Goal: Task Accomplishment & Management: Manage account settings

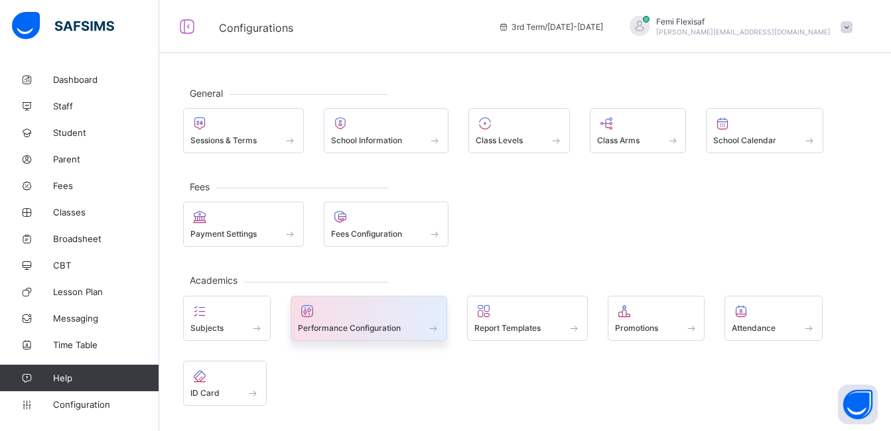
click at [345, 322] on div "Performance Configuration" at bounding box center [369, 327] width 143 height 11
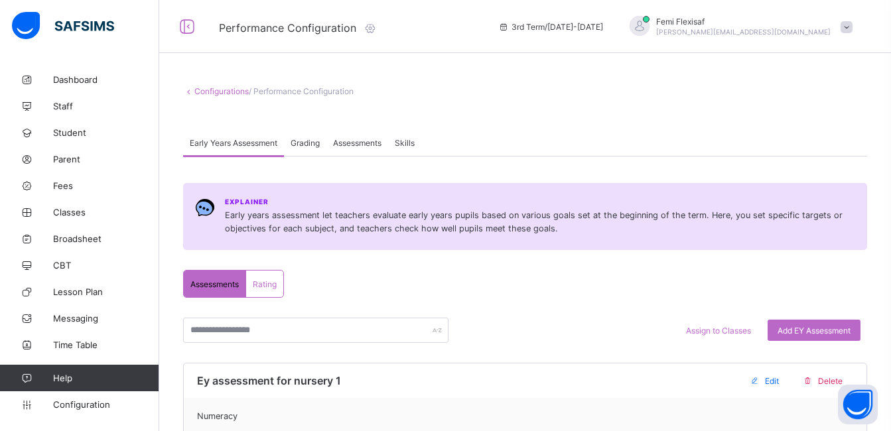
click at [357, 139] on span "Assessments" at bounding box center [357, 143] width 48 height 10
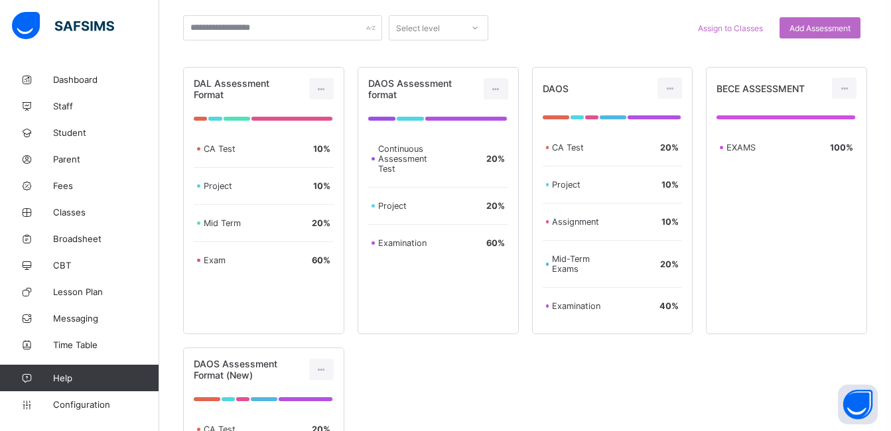
scroll to position [239, 0]
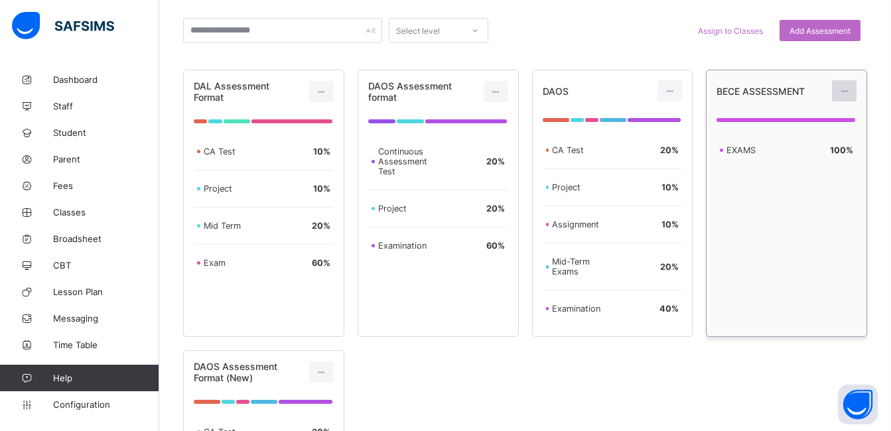
click at [850, 92] on icon at bounding box center [843, 91] width 11 height 10
click at [824, 120] on div "Edit Assessment" at bounding box center [814, 120] width 71 height 13
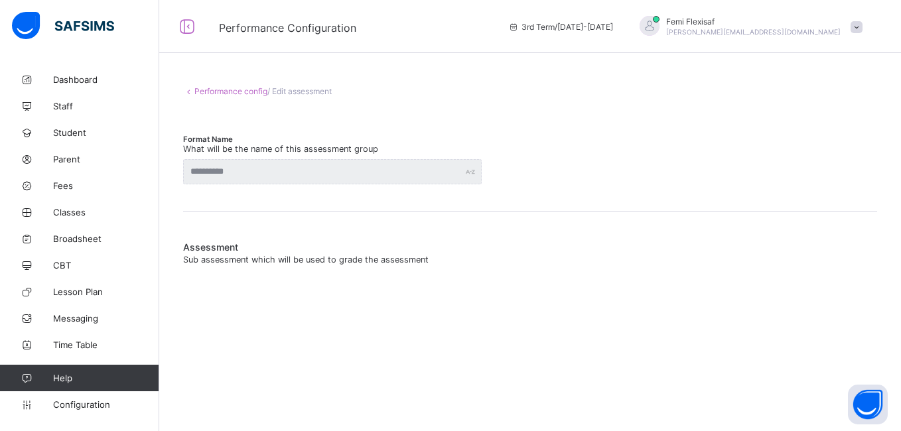
type input "**********"
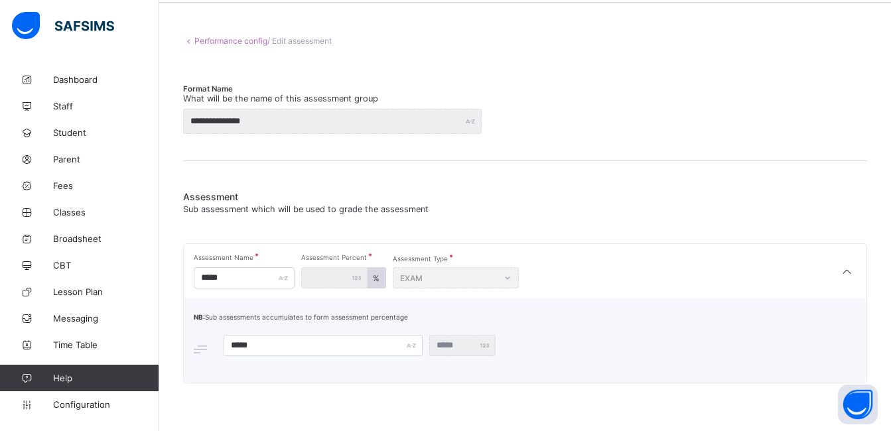
scroll to position [52, 0]
click at [76, 402] on span "Configuration" at bounding box center [105, 404] width 105 height 11
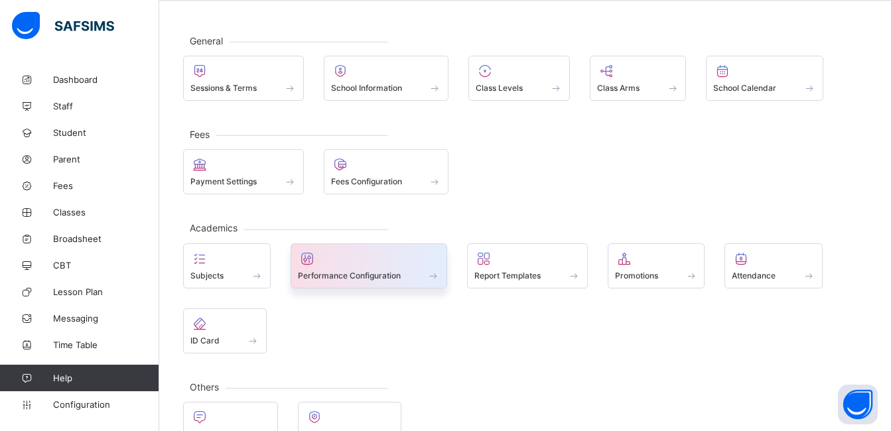
click at [354, 267] on span at bounding box center [369, 268] width 143 height 3
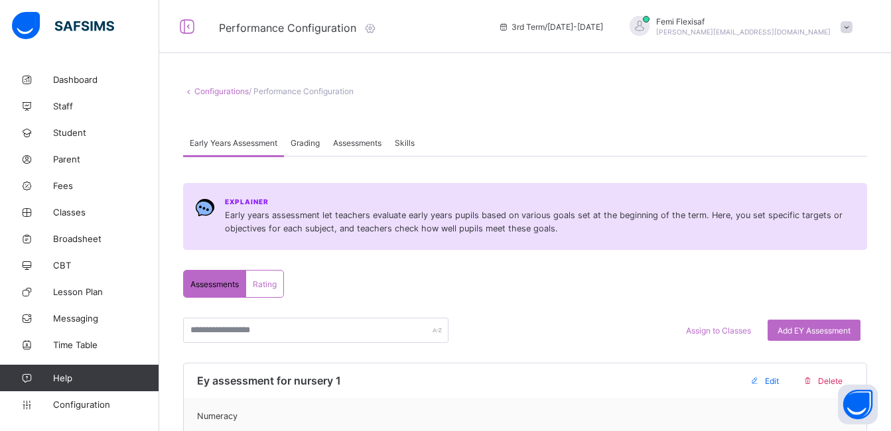
click at [357, 150] on div "Assessments" at bounding box center [357, 142] width 62 height 27
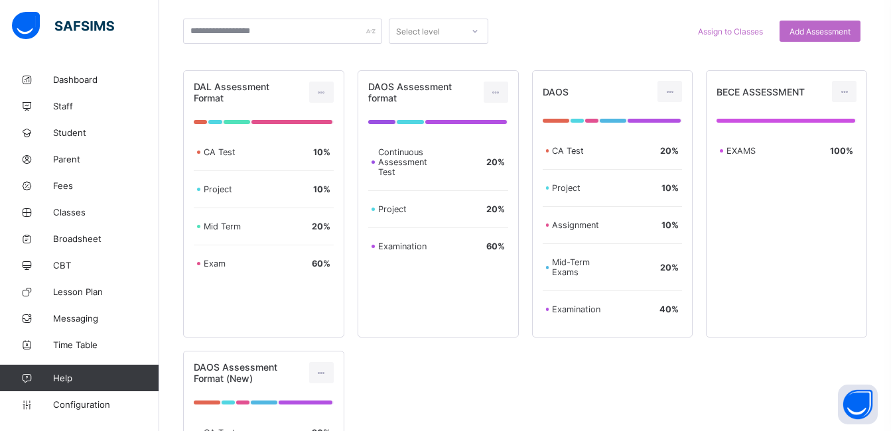
scroll to position [239, 0]
click at [772, 88] on span "BECE ASSESSMENT" at bounding box center [760, 91] width 88 height 11
copy span "BECE ASSESSMENT"
click at [816, 28] on span "Add Assessment" at bounding box center [819, 31] width 61 height 10
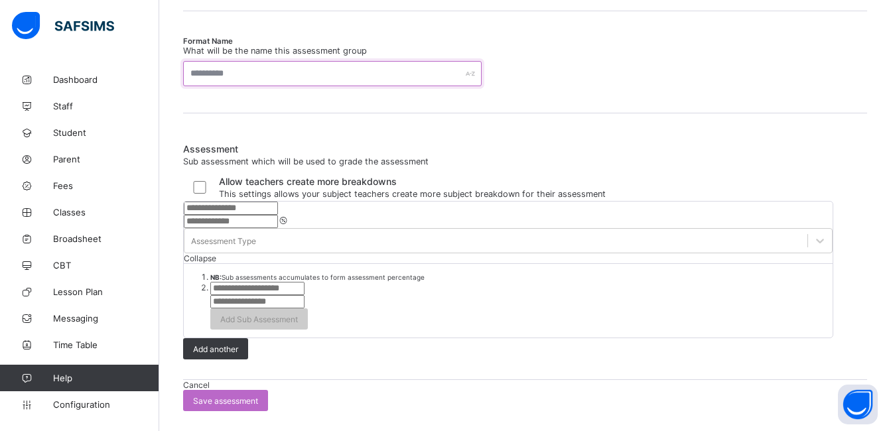
click at [210, 61] on input "text" at bounding box center [332, 73] width 298 height 25
paste input "**********"
click at [215, 61] on input "**********" at bounding box center [332, 73] width 298 height 25
type input "**********"
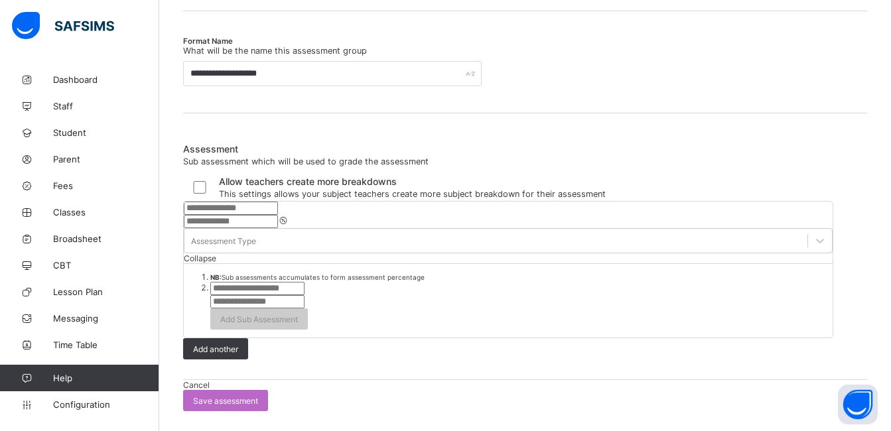
click at [278, 215] on input "text" at bounding box center [231, 208] width 94 height 13
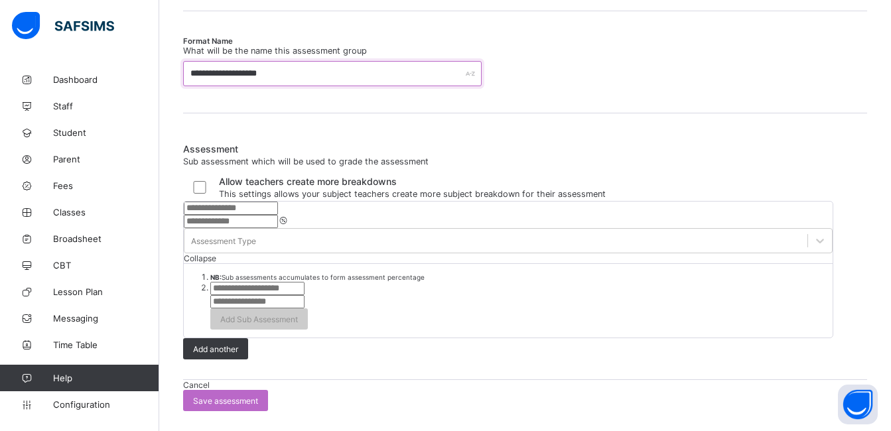
drag, startPoint x: 243, startPoint y: 19, endPoint x: 218, endPoint y: 18, distance: 25.2
click at [218, 61] on input "**********" at bounding box center [332, 73] width 298 height 25
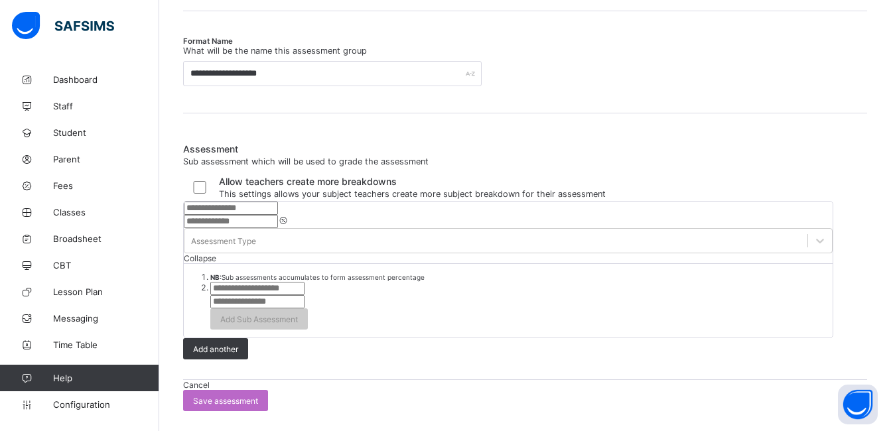
click at [253, 215] on input "text" at bounding box center [231, 208] width 94 height 13
paste input "****"
click at [253, 215] on input "****" at bounding box center [231, 208] width 94 height 13
type input "****"
click at [278, 219] on input "number" at bounding box center [231, 221] width 94 height 13
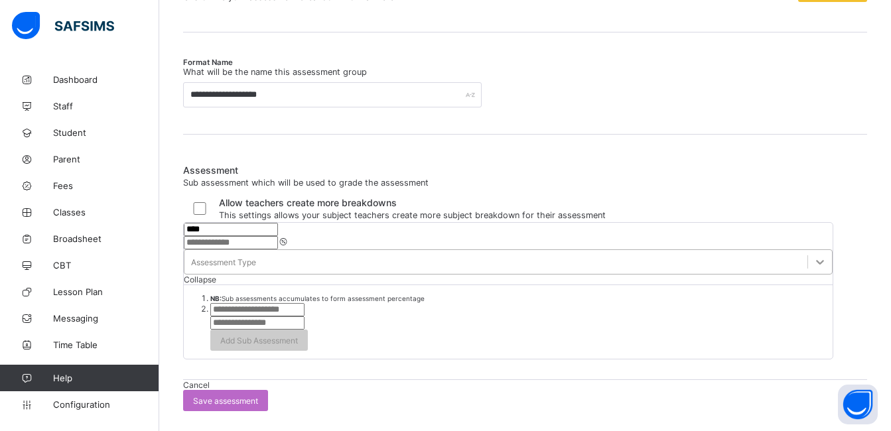
type input "***"
click at [813, 255] on icon at bounding box center [819, 261] width 13 height 13
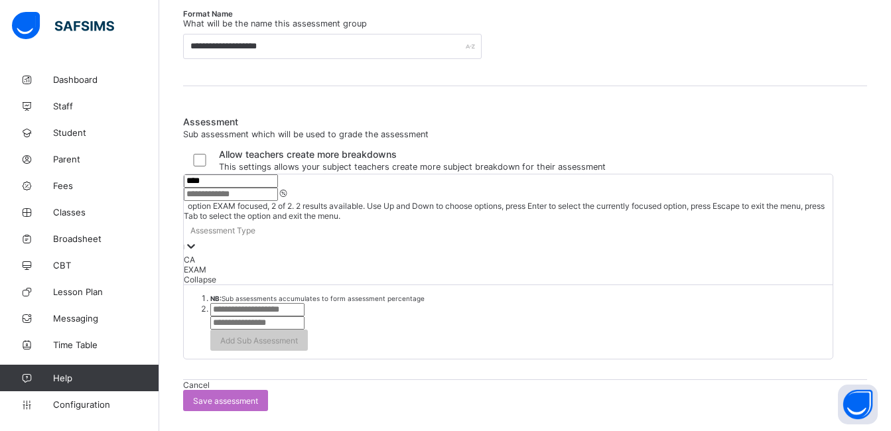
click at [594, 275] on div "EXAM" at bounding box center [508, 270] width 649 height 10
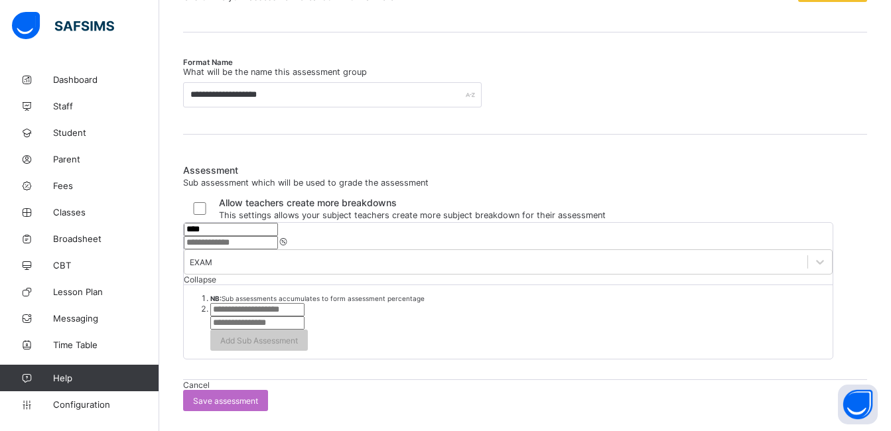
click at [671, 194] on div "Allow teachers create more breakdowns This settings allows your subject teacher…" at bounding box center [525, 208] width 684 height 28
click at [298, 336] on span "Add Sub Assessment" at bounding box center [259, 341] width 78 height 10
click at [813, 255] on icon at bounding box center [819, 261] width 13 height 13
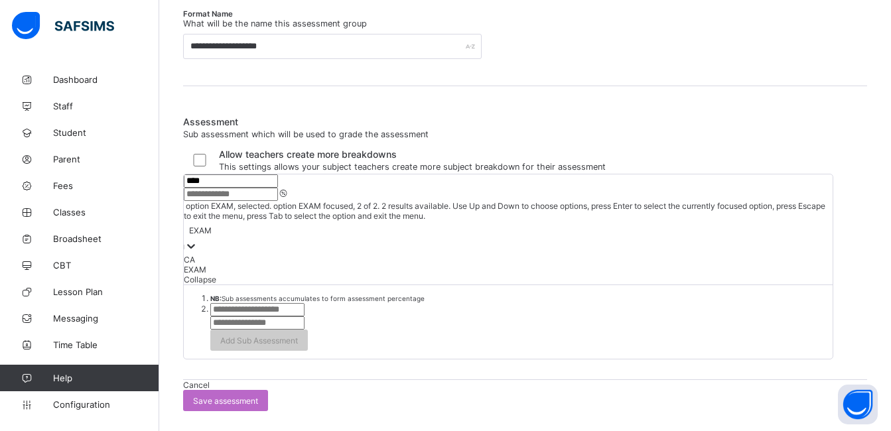
click at [603, 265] on div "EXAM" at bounding box center [508, 270] width 649 height 10
click at [594, 265] on div "EXAM" at bounding box center [508, 270] width 649 height 10
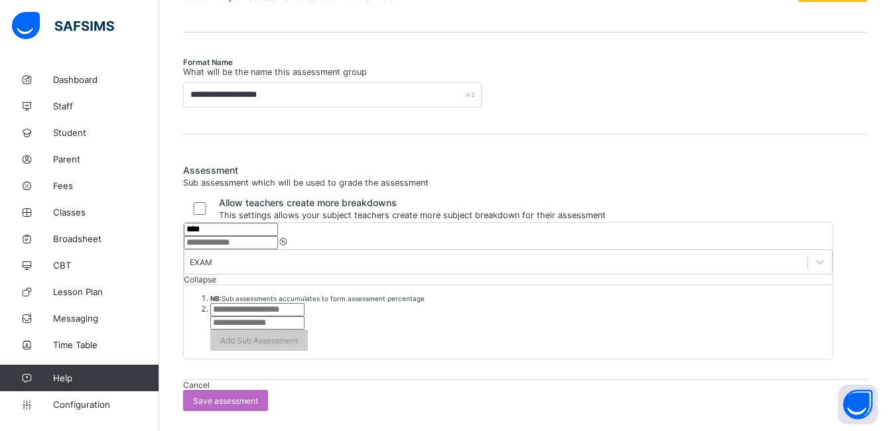
click at [695, 194] on div "Allow teachers create more breakdowns This settings allows your subject teacher…" at bounding box center [525, 208] width 684 height 28
click at [216, 275] on span "Collapse" at bounding box center [200, 280] width 32 height 10
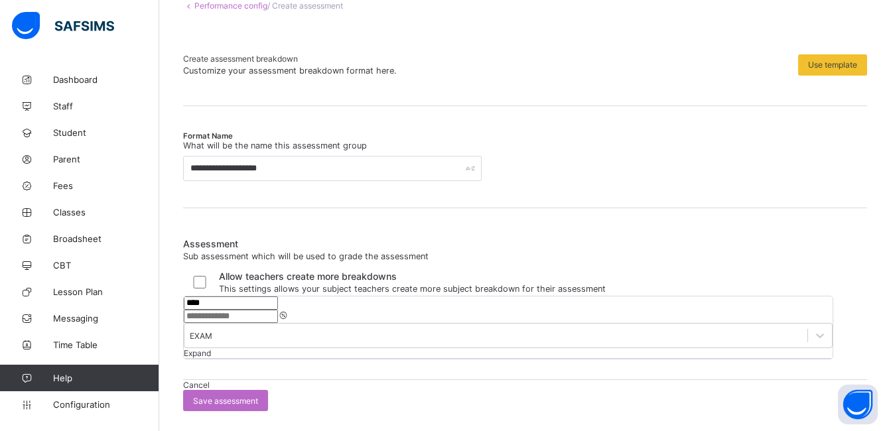
click at [211, 348] on span "Expand" at bounding box center [197, 353] width 27 height 10
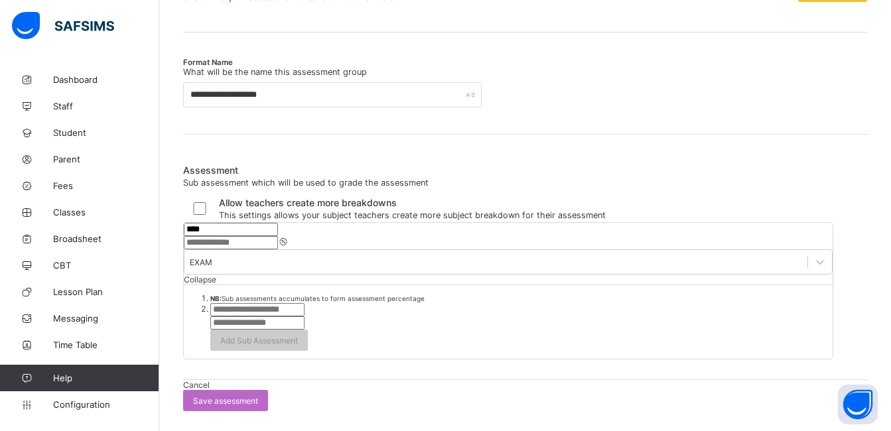
scroll to position [281, 0]
click at [258, 396] on span "Save assessment" at bounding box center [225, 401] width 65 height 10
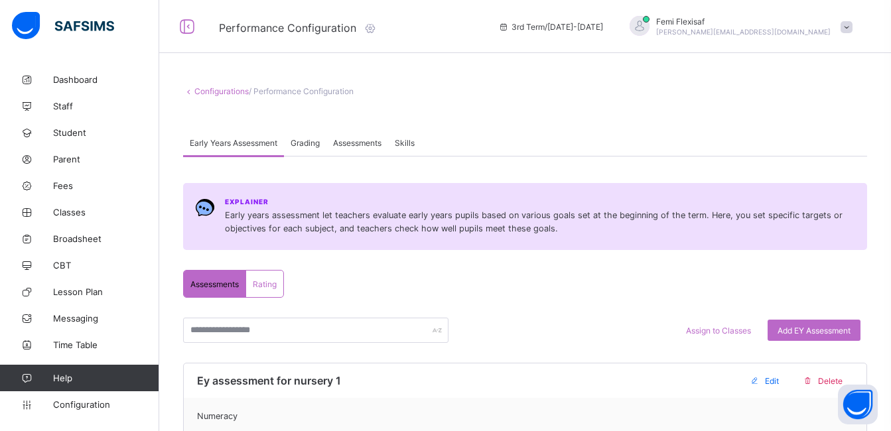
click at [353, 140] on span "Assessments" at bounding box center [357, 143] width 48 height 10
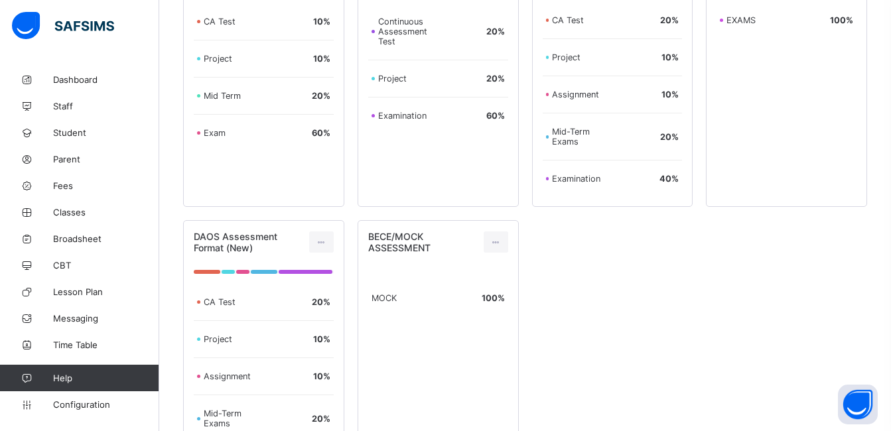
scroll to position [526, 0]
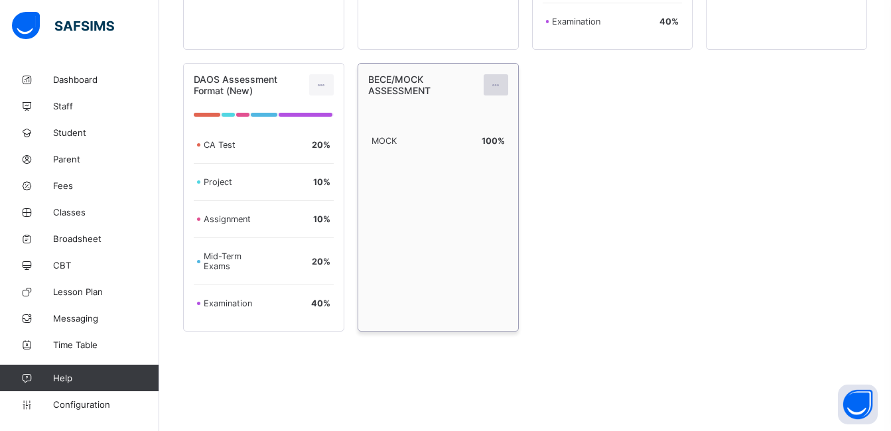
click at [498, 83] on icon at bounding box center [495, 85] width 11 height 10
click at [468, 117] on div "Edit Assessment" at bounding box center [466, 114] width 71 height 13
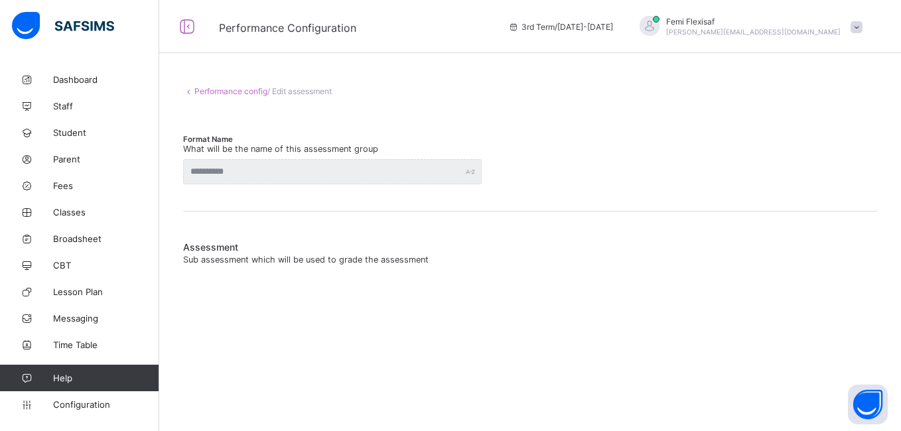
type input "**********"
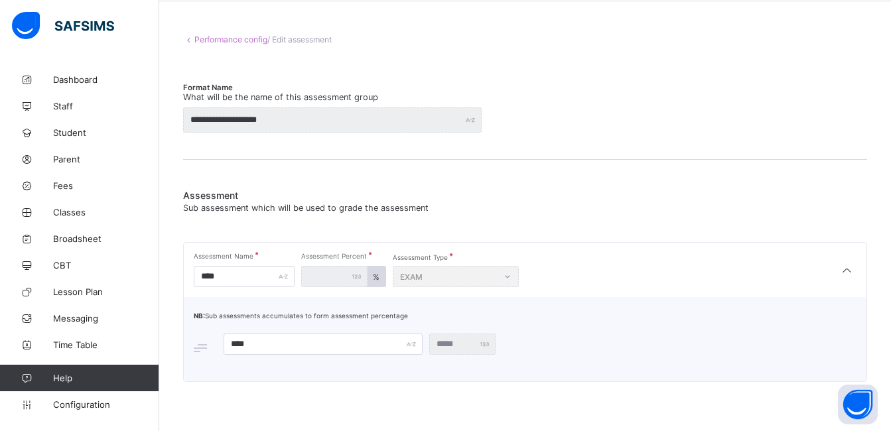
scroll to position [52, 0]
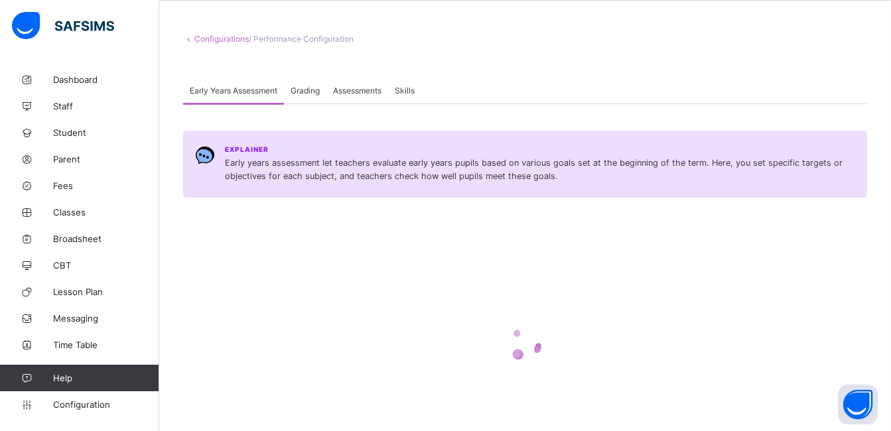
scroll to position [137, 0]
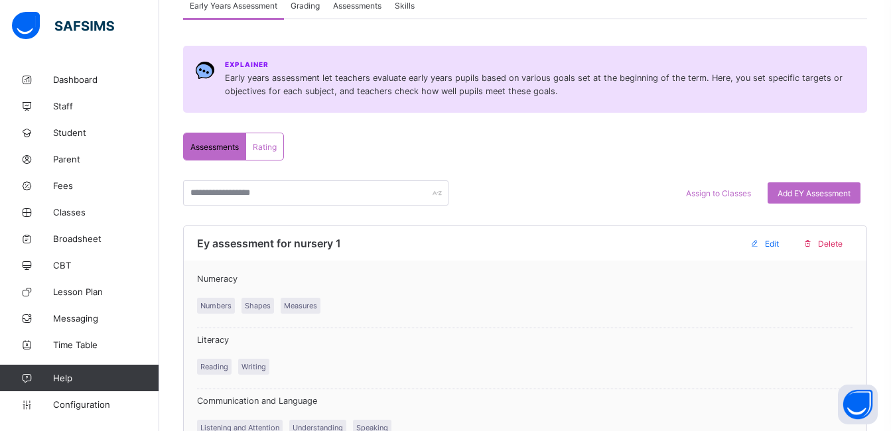
click at [357, 7] on span "Assessments" at bounding box center [357, 6] width 48 height 10
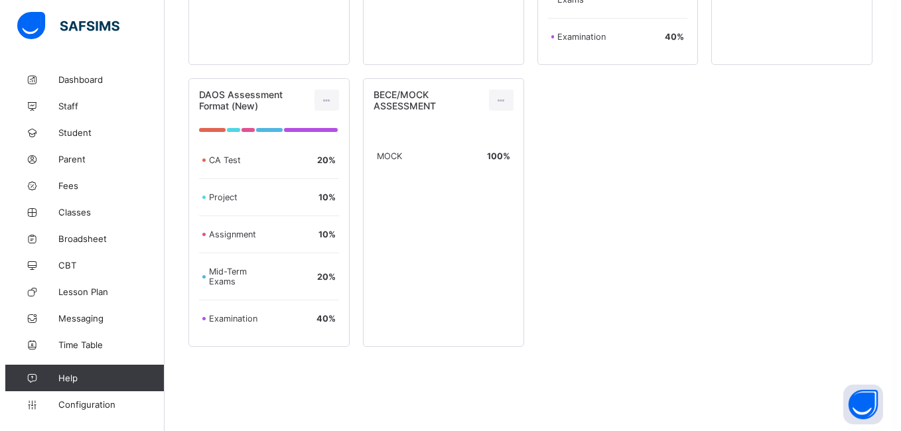
scroll to position [526, 0]
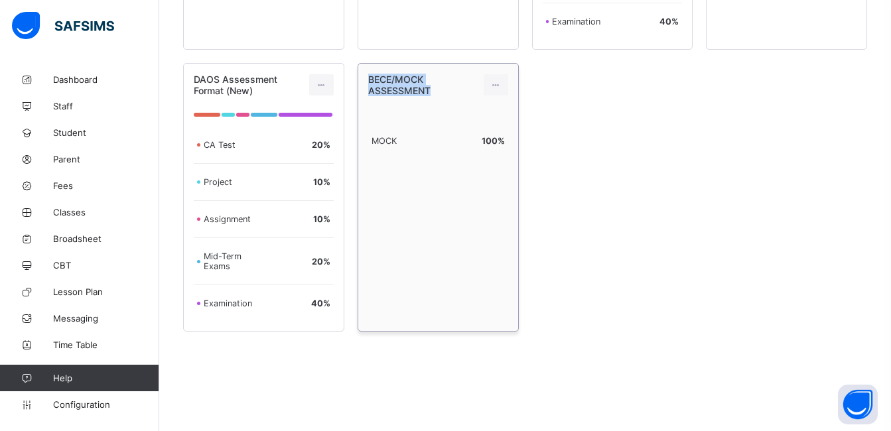
drag, startPoint x: 371, startPoint y: 81, endPoint x: 442, endPoint y: 94, distance: 72.8
click at [442, 94] on div "BECE/MOCK ASSESSMENT" at bounding box center [417, 85] width 98 height 23
copy span "BECE/MOCK ASSESSMENT"
click at [496, 88] on icon at bounding box center [495, 85] width 11 height 10
click at [473, 137] on div "Delete Assessment" at bounding box center [466, 138] width 71 height 13
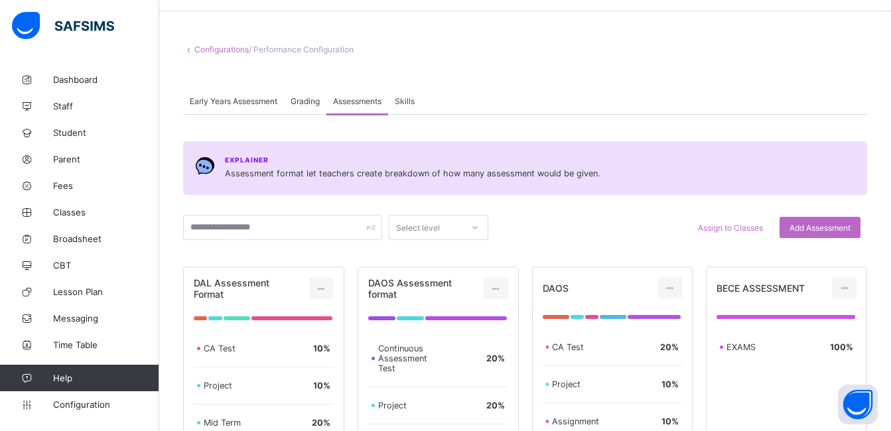
scroll to position [0, 0]
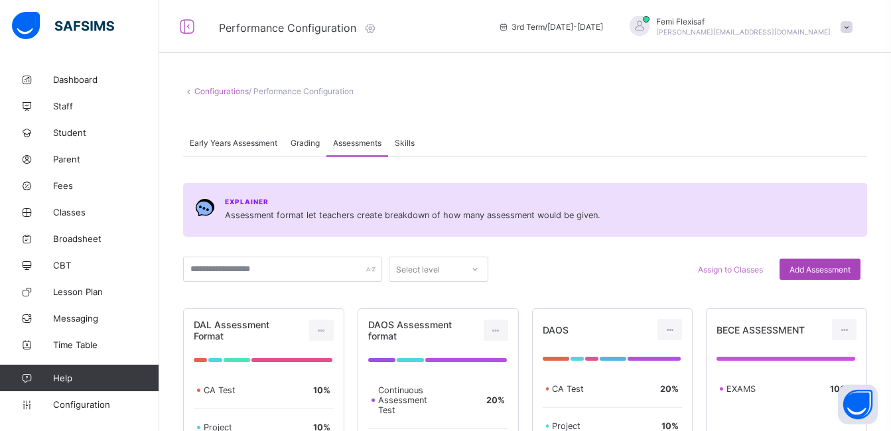
click at [823, 263] on div "Add Assessment" at bounding box center [819, 269] width 81 height 21
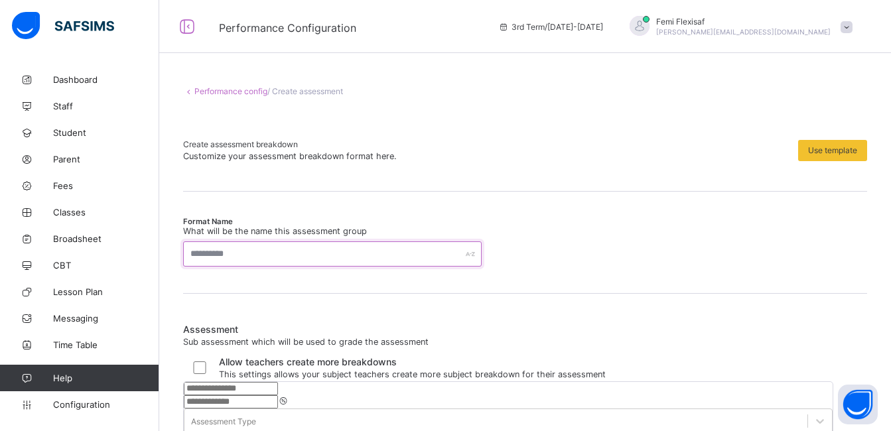
click at [216, 254] on input "text" at bounding box center [332, 253] width 298 height 25
paste input "**********"
click at [216, 254] on input "**********" at bounding box center [332, 253] width 298 height 25
type input "**********"
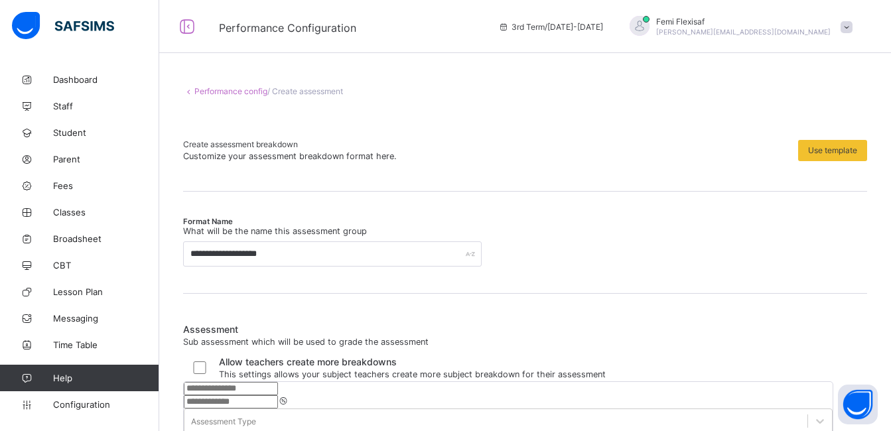
click at [510, 149] on div "Create assessment breakdown Customize your assessment breakdown format here." at bounding box center [487, 150] width 608 height 22
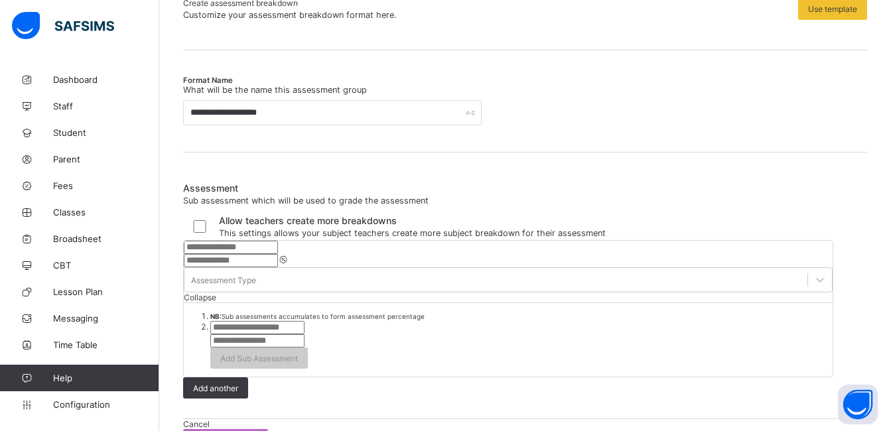
scroll to position [239, 0]
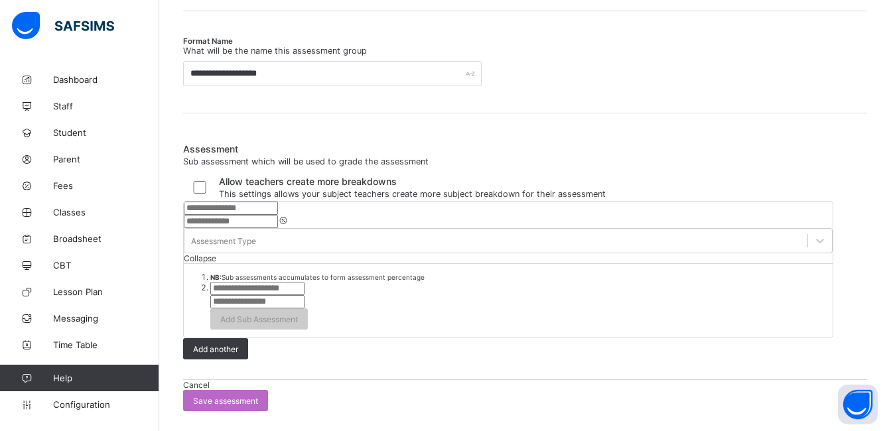
click at [240, 215] on input "text" at bounding box center [231, 208] width 94 height 13
type input "****"
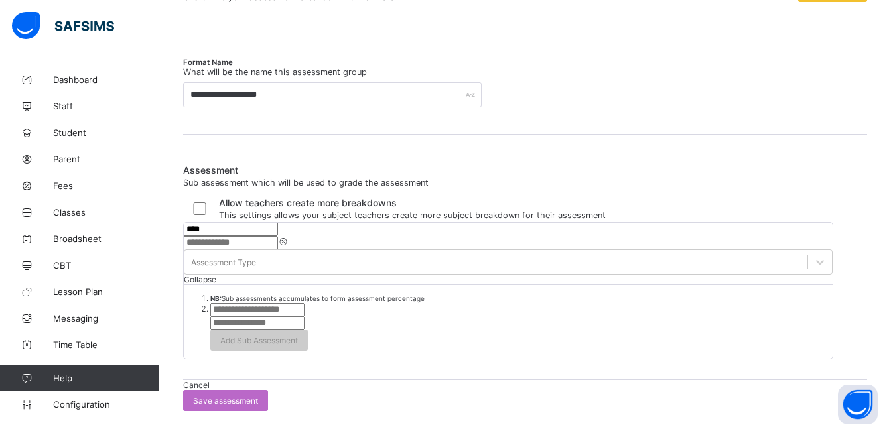
click at [278, 236] on input "***" at bounding box center [231, 242] width 94 height 13
drag, startPoint x: 498, startPoint y: 213, endPoint x: 435, endPoint y: 220, distance: 63.4
click at [435, 223] on div "**** *** Assessment Type Collapse" at bounding box center [508, 254] width 649 height 62
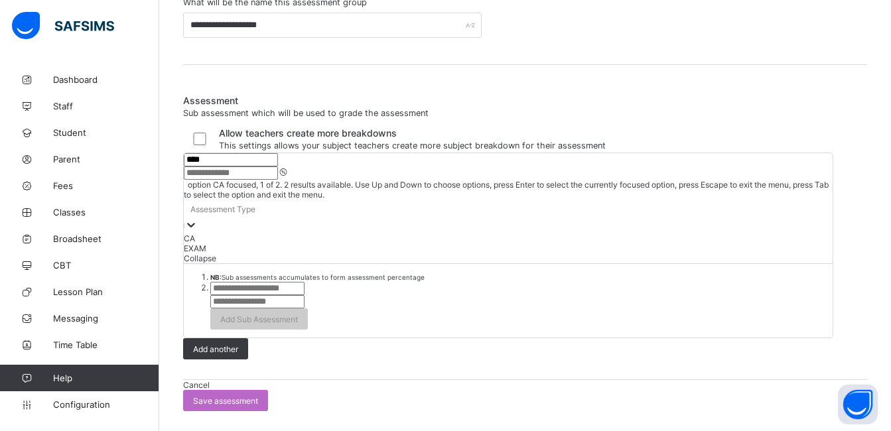
click at [198, 219] on icon at bounding box center [190, 224] width 13 height 13
click at [611, 253] on div "EXAM" at bounding box center [508, 248] width 649 height 10
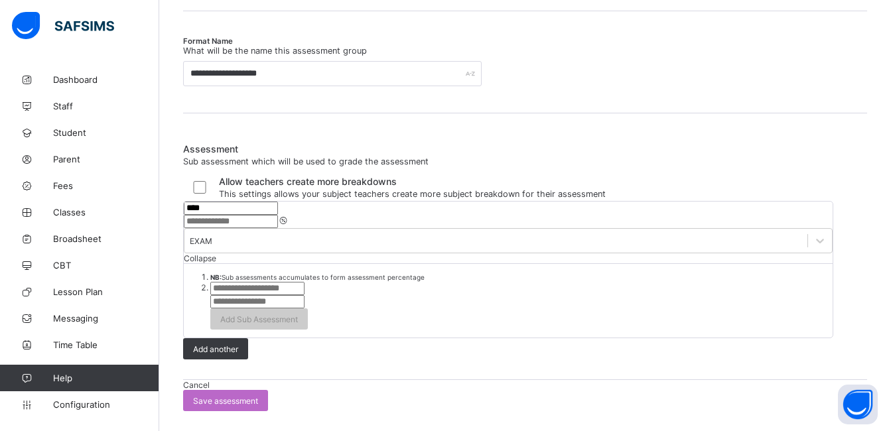
drag, startPoint x: 495, startPoint y: 220, endPoint x: 451, endPoint y: 214, distance: 44.8
click at [451, 214] on div "**** ** EXAM Collapse" at bounding box center [508, 233] width 649 height 62
type input "*"
type input "**"
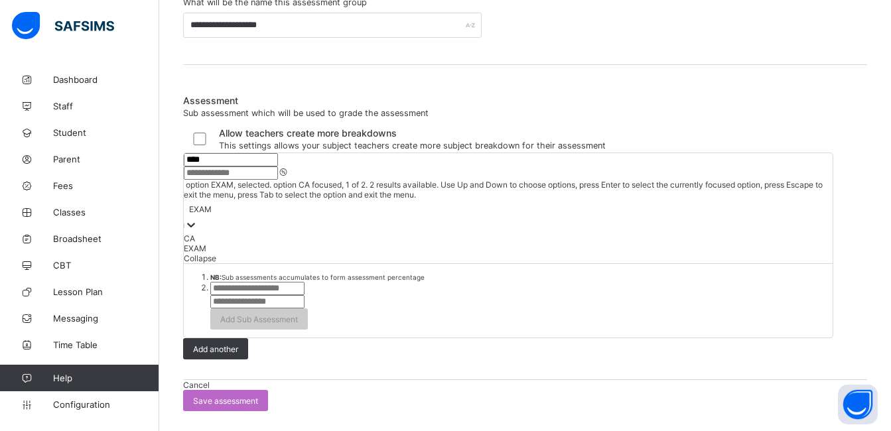
click at [198, 220] on icon at bounding box center [190, 224] width 13 height 13
click at [584, 243] on div "CA" at bounding box center [508, 238] width 649 height 10
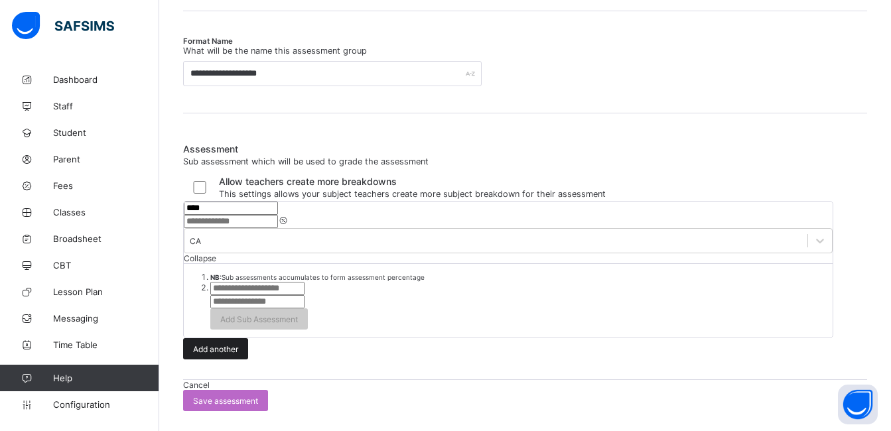
click at [235, 354] on span "Add another" at bounding box center [215, 349] width 45 height 10
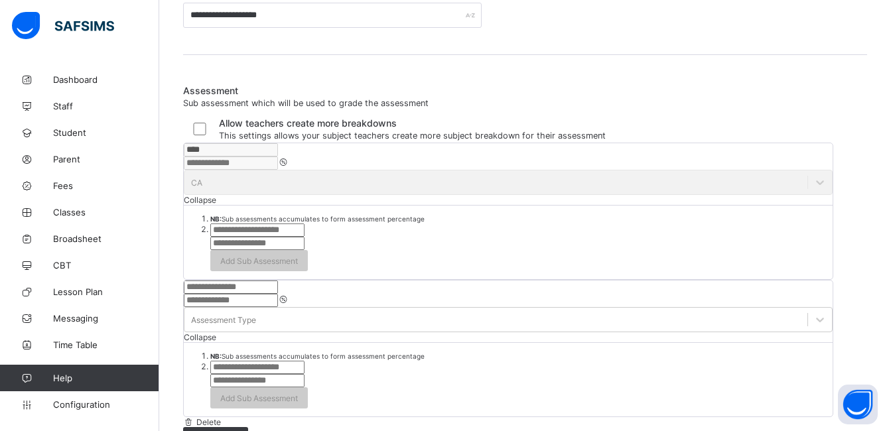
click at [239, 294] on input "text" at bounding box center [231, 287] width 94 height 13
type input "****"
click at [173, 303] on div "**********" at bounding box center [525, 174] width 732 height 692
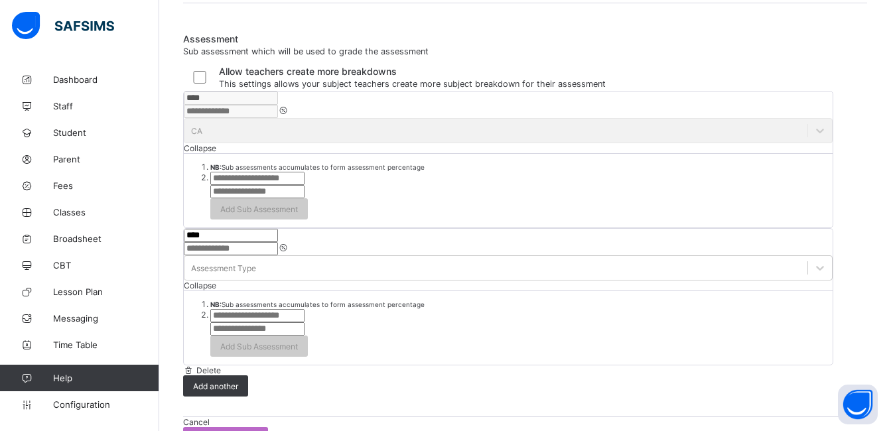
scroll to position [292, 0]
click at [278, 254] on input "number" at bounding box center [231, 247] width 94 height 13
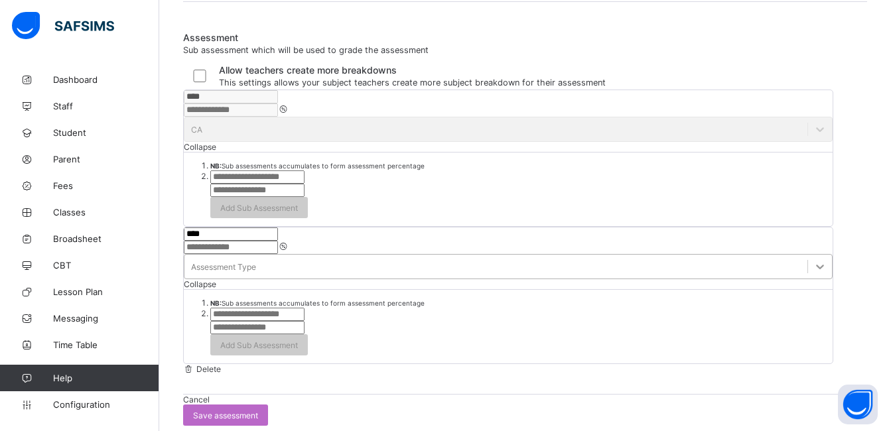
type input "**"
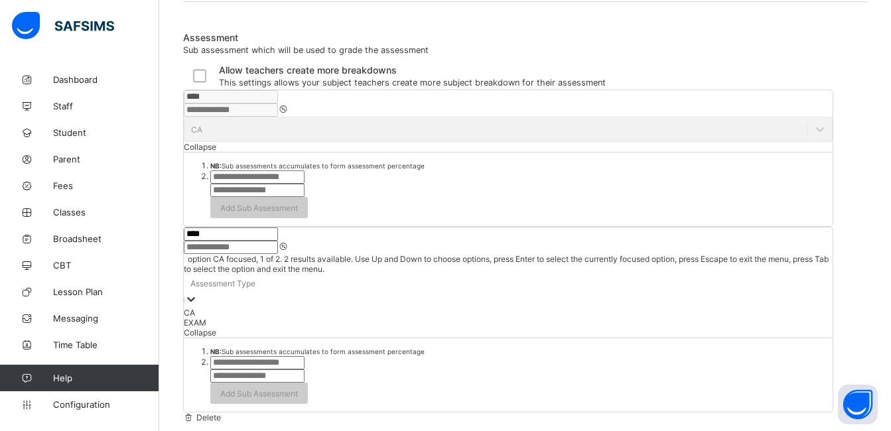
click at [198, 308] on div at bounding box center [190, 299] width 13 height 15
click at [594, 328] on div "EXAM" at bounding box center [508, 323] width 649 height 10
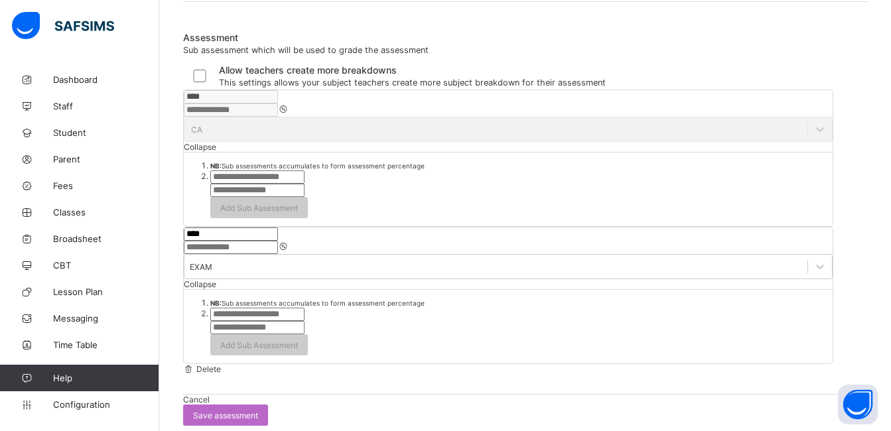
click at [179, 290] on div "**********" at bounding box center [525, 110] width 732 height 671
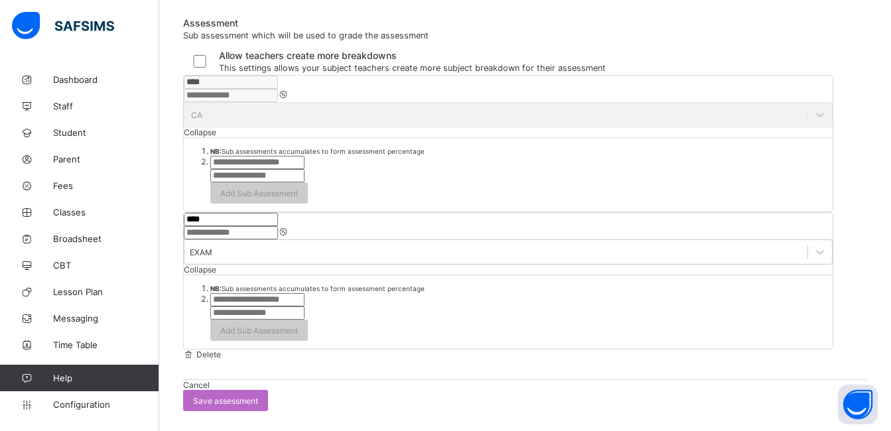
scroll to position [371, 0]
click at [637, 102] on div "CA" at bounding box center [508, 114] width 649 height 25
click at [258, 396] on span "Save assessment" at bounding box center [225, 401] width 65 height 10
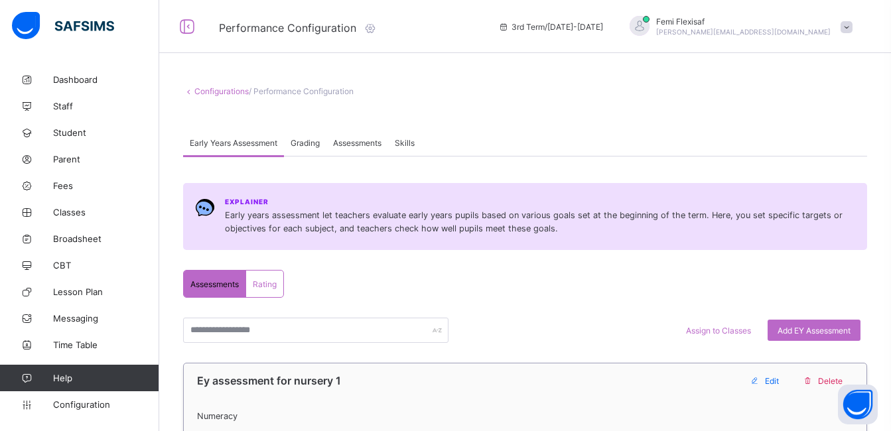
scroll to position [80, 0]
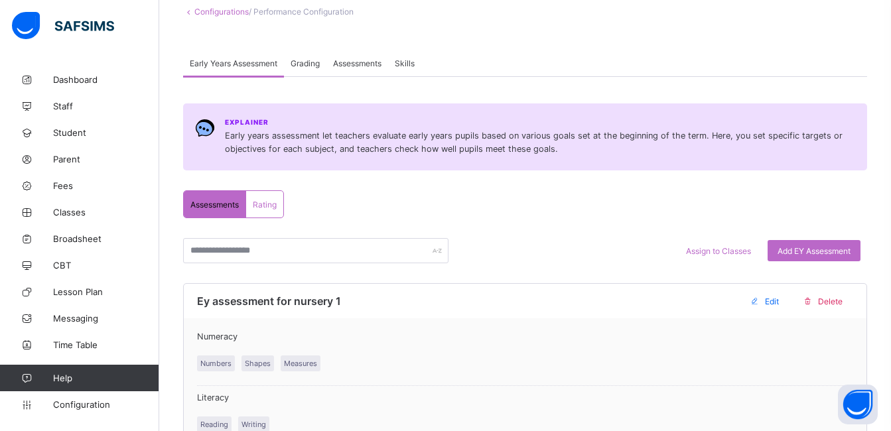
click at [359, 63] on span "Assessments" at bounding box center [357, 63] width 48 height 10
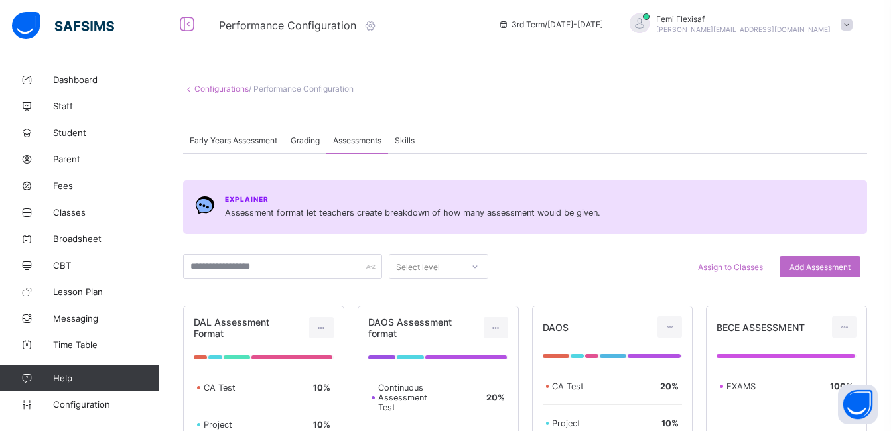
scroll to position [0, 0]
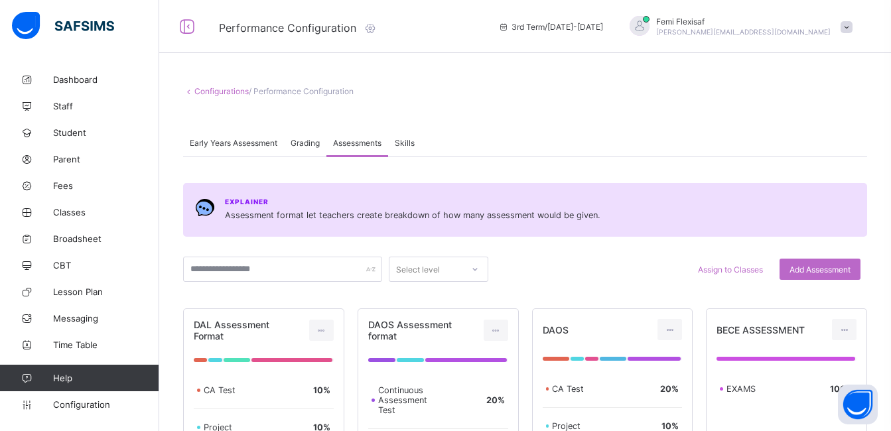
click at [213, 92] on link "Configurations" at bounding box center [221, 91] width 54 height 10
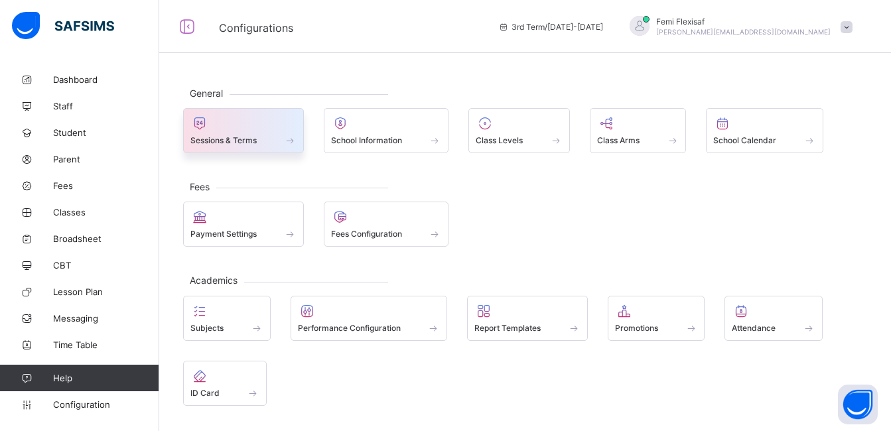
click at [224, 128] on div at bounding box center [243, 123] width 106 height 16
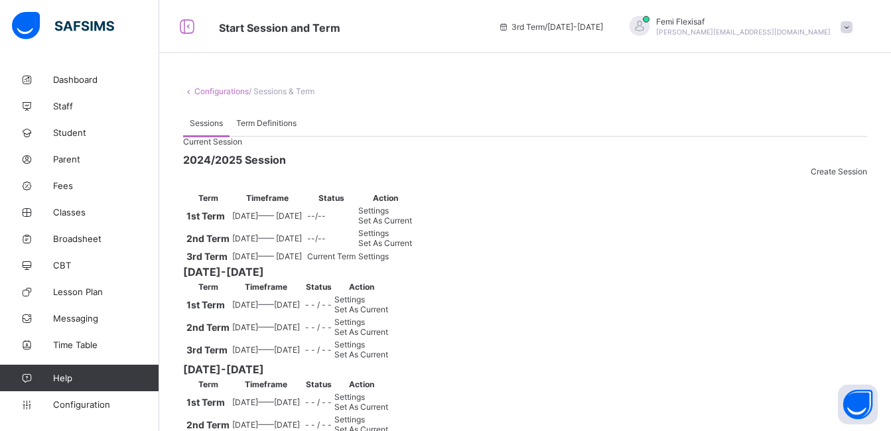
click at [389, 261] on span "Settings" at bounding box center [373, 256] width 31 height 10
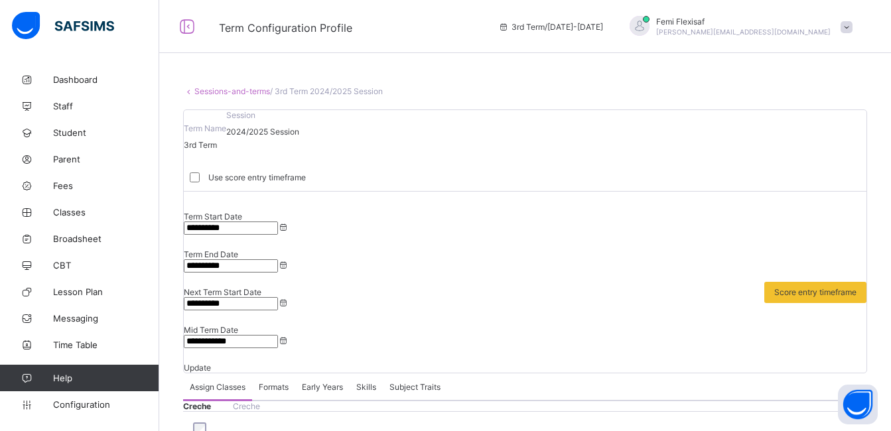
click at [274, 382] on span "Formats" at bounding box center [274, 387] width 30 height 10
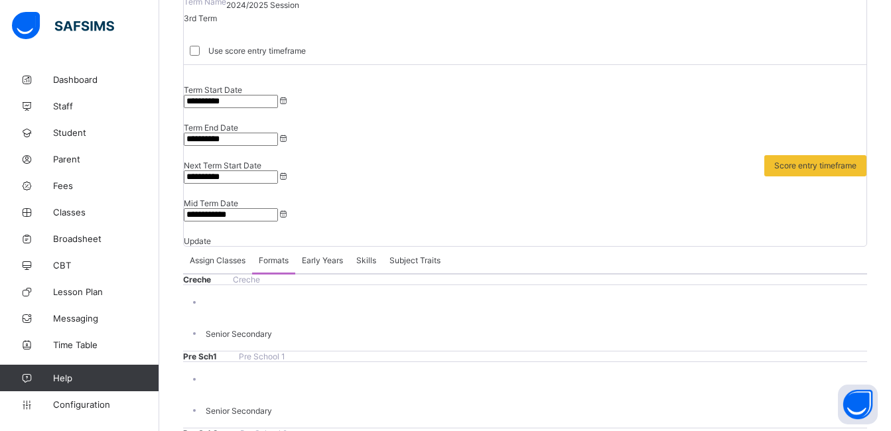
scroll to position [133, 0]
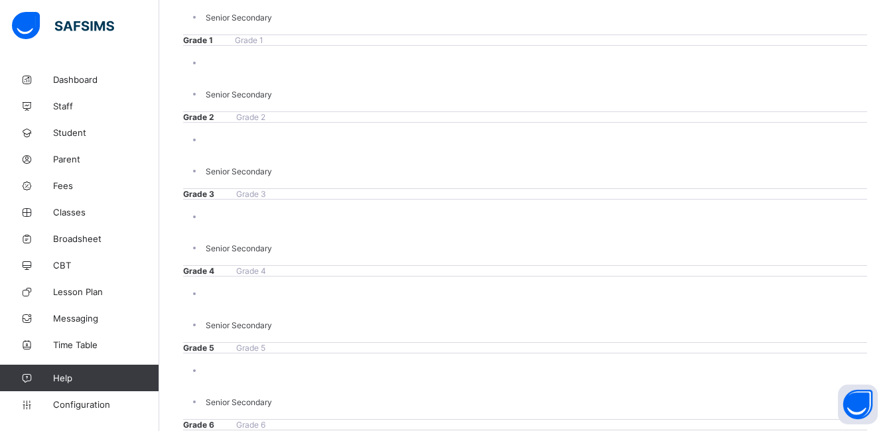
scroll to position [836, 0]
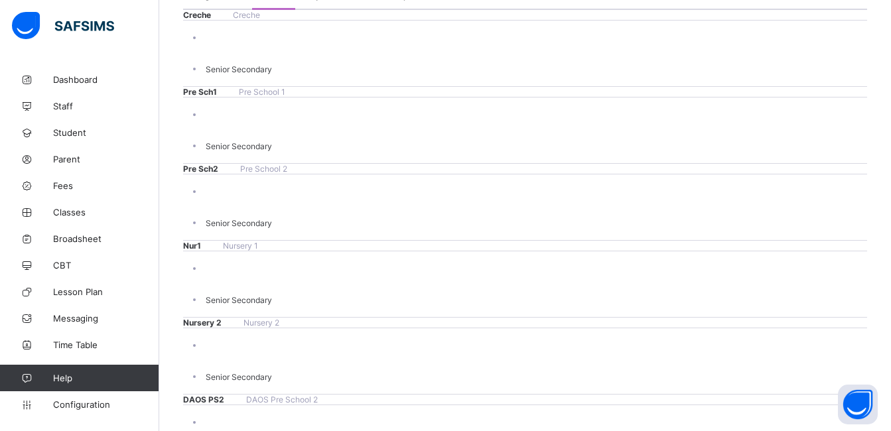
scroll to position [398, 0]
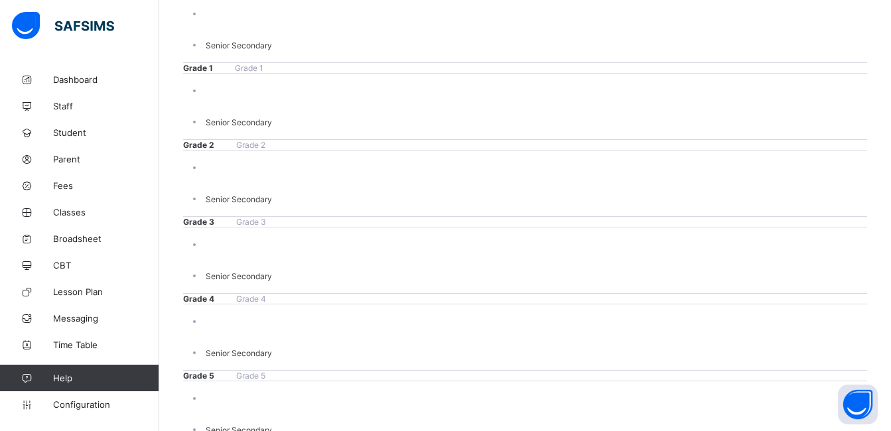
scroll to position [836, 0]
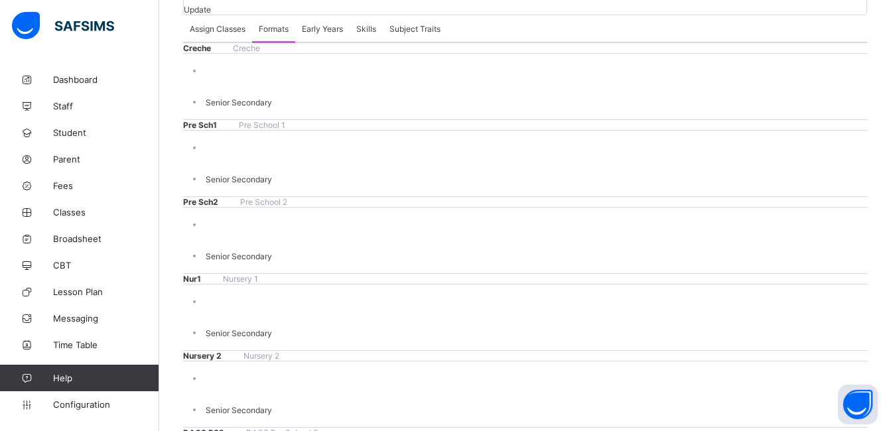
scroll to position [332, 0]
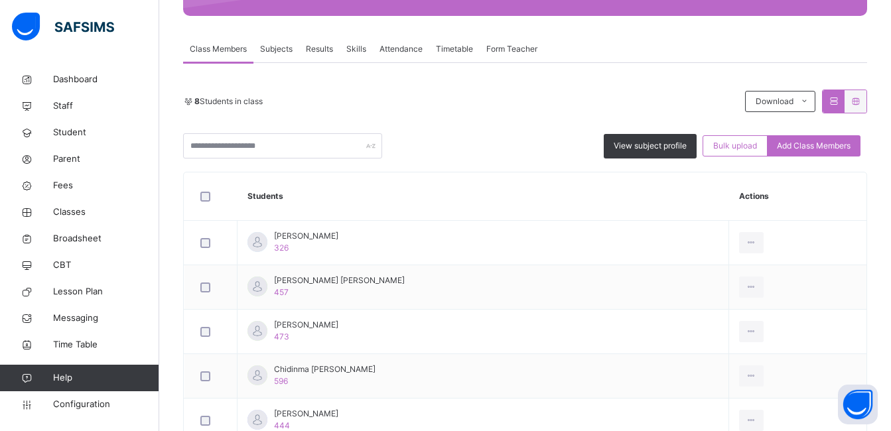
scroll to position [212, 0]
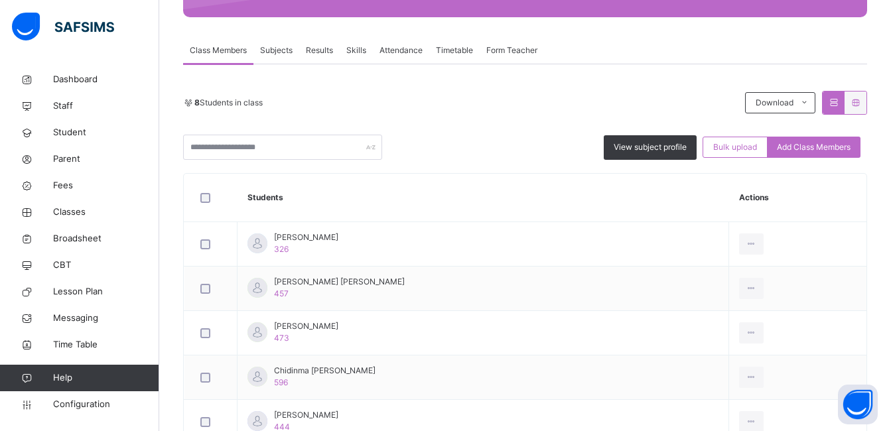
click at [273, 49] on span "Subjects" at bounding box center [276, 50] width 32 height 12
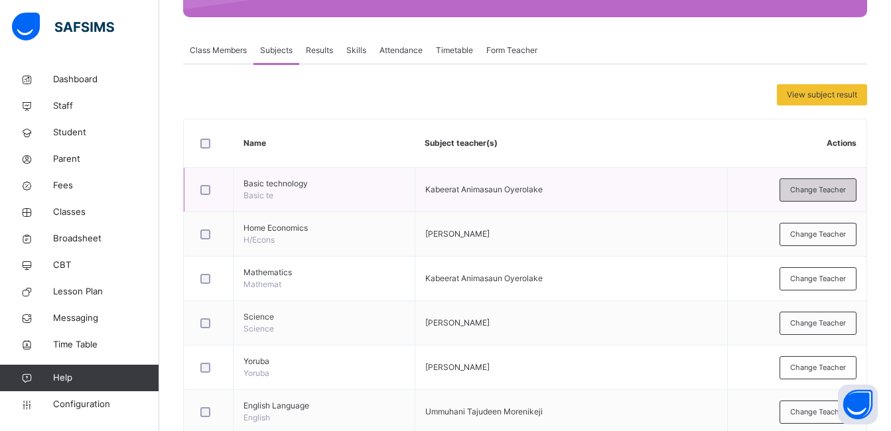
click at [808, 185] on span "Change Teacher" at bounding box center [818, 189] width 56 height 11
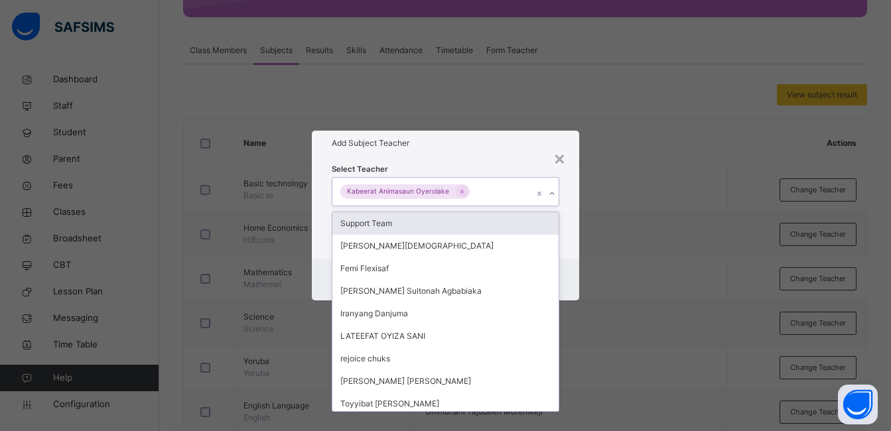
click at [489, 194] on div "Kabeerat Animasaun Oyerolake" at bounding box center [432, 192] width 201 height 28
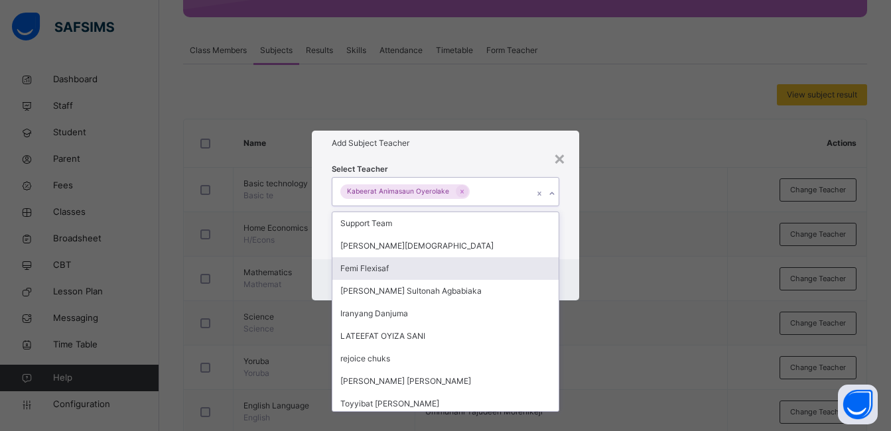
click at [350, 271] on div "Femi Flexisaf" at bounding box center [445, 268] width 226 height 23
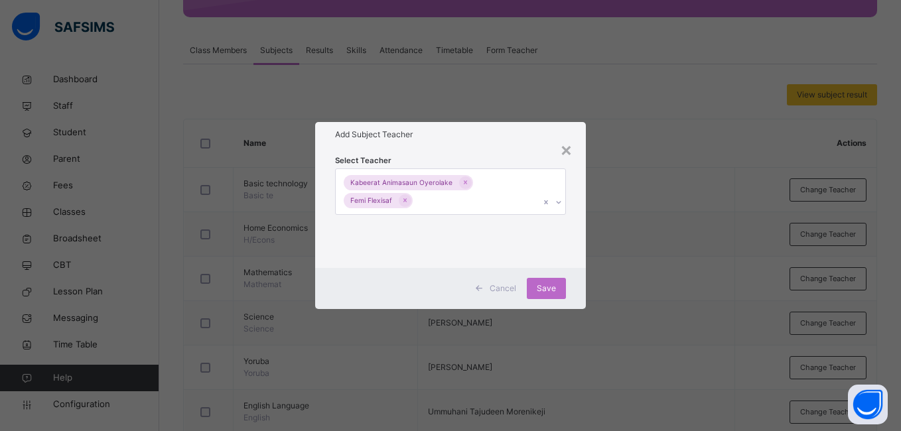
click at [478, 137] on h1 "Add Subject Teacher" at bounding box center [450, 135] width 230 height 12
click at [543, 290] on span "Save" at bounding box center [546, 289] width 19 height 12
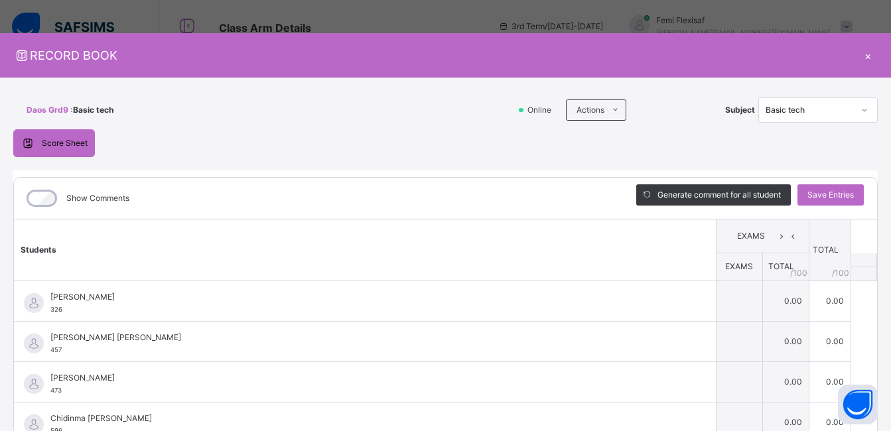
scroll to position [239, 0]
click at [858, 54] on div "×" at bounding box center [868, 55] width 20 height 18
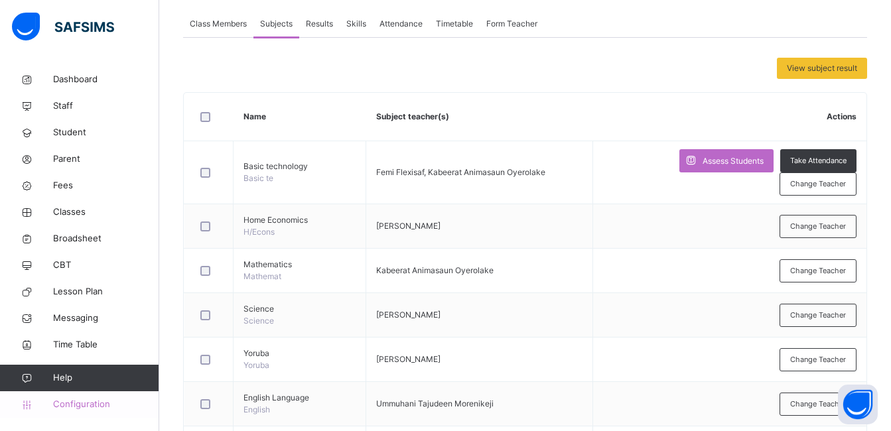
click at [78, 405] on span "Configuration" at bounding box center [105, 404] width 105 height 13
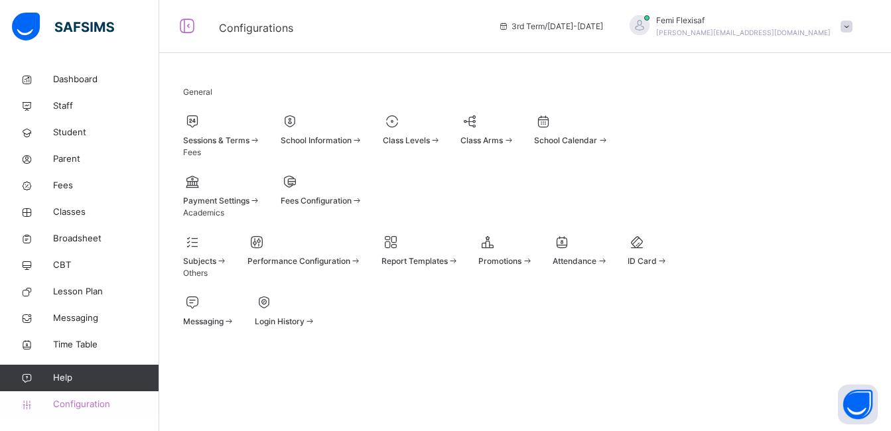
scroll to position [121, 0]
click at [361, 232] on div at bounding box center [304, 242] width 114 height 20
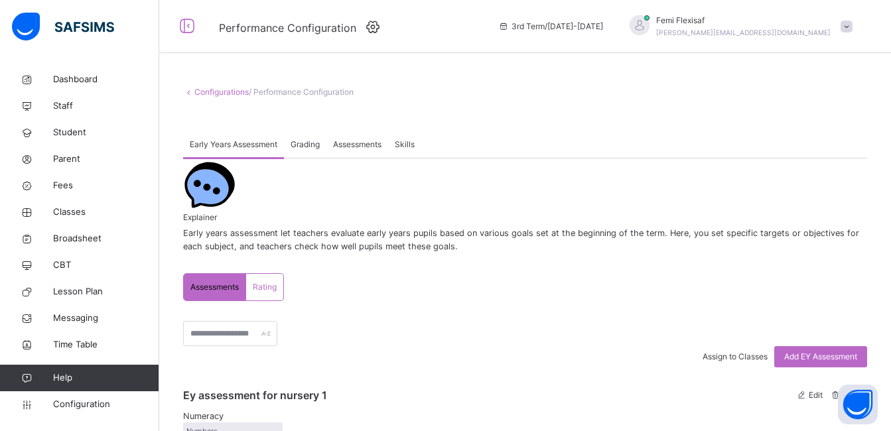
click at [372, 149] on span "Assessments" at bounding box center [357, 145] width 48 height 12
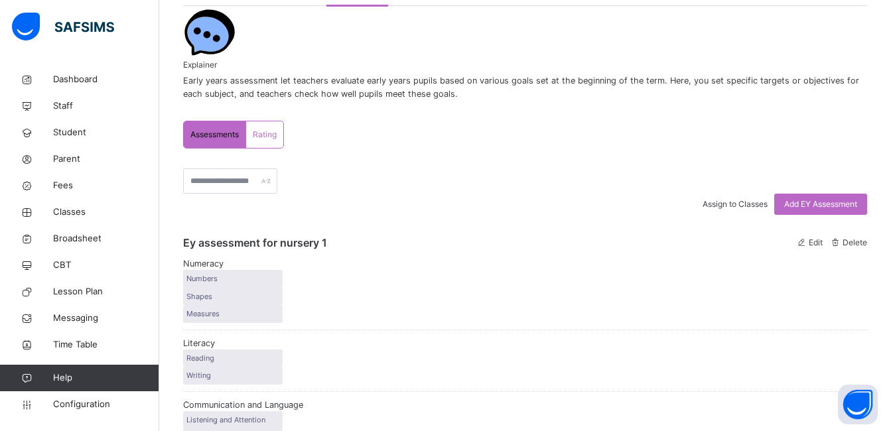
scroll to position [159, 0]
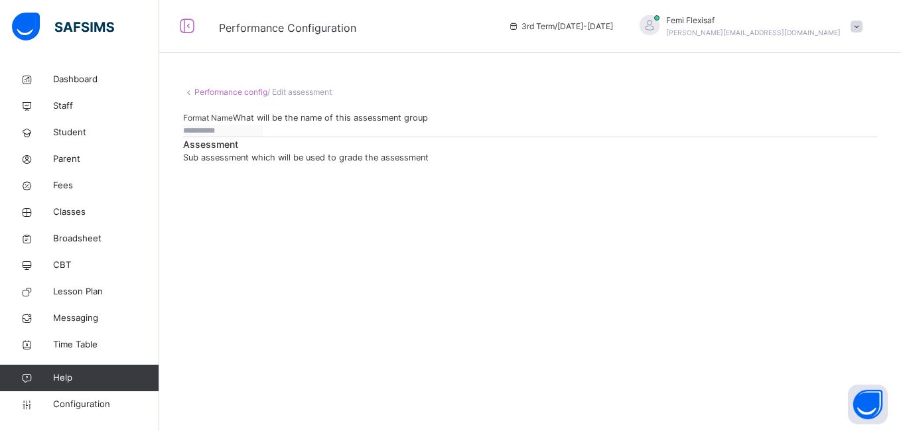
type input "**********"
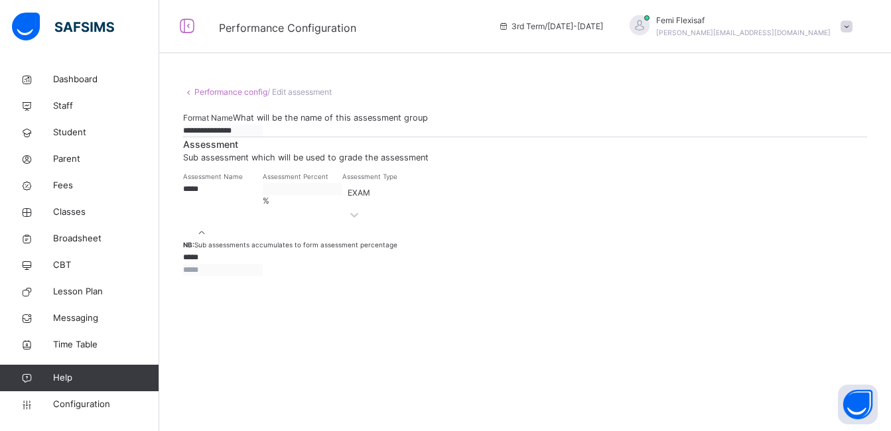
scroll to position [62, 0]
click at [74, 208] on span "Classes" at bounding box center [106, 212] width 106 height 13
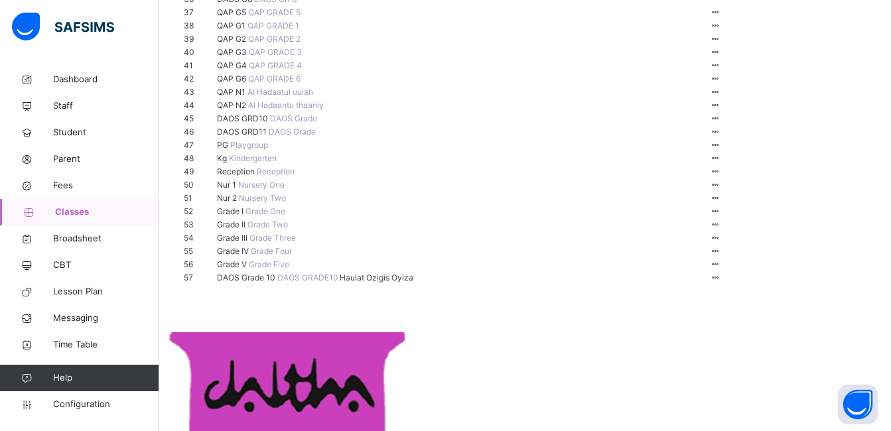
scroll to position [743, 0]
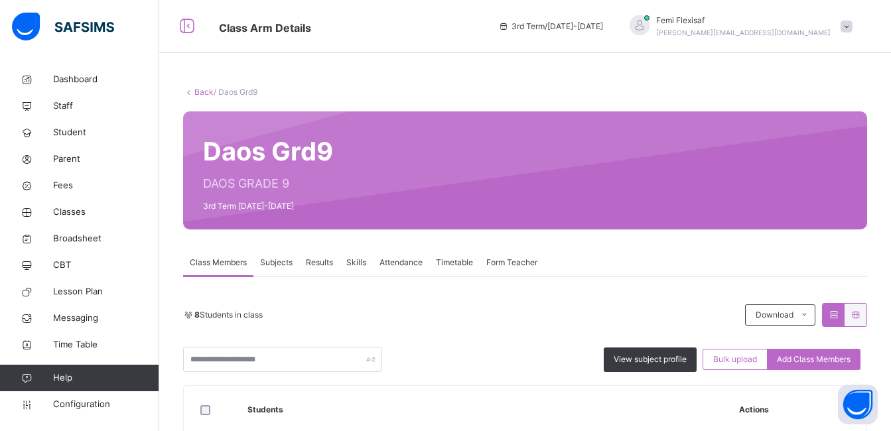
click at [280, 263] on span "Subjects" at bounding box center [276, 263] width 32 height 12
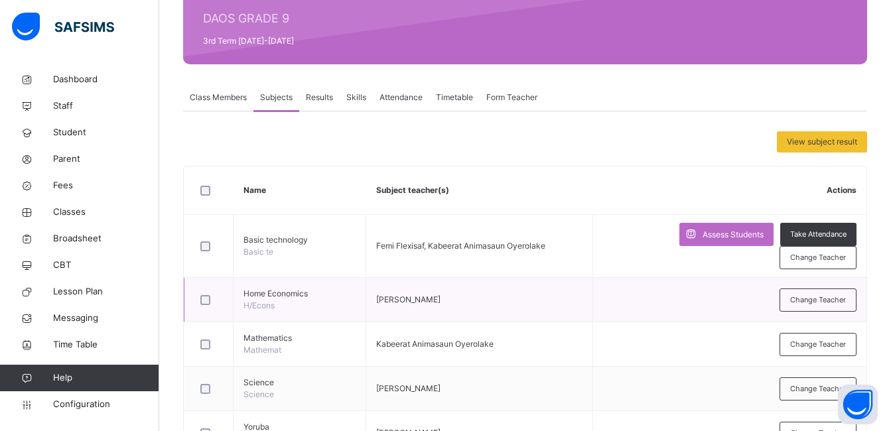
scroll to position [186, 0]
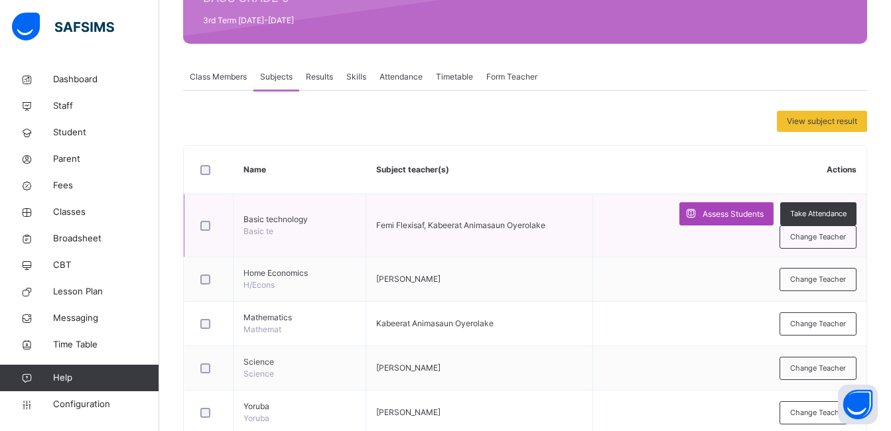
click at [724, 216] on span "Assess Students" at bounding box center [732, 214] width 61 height 12
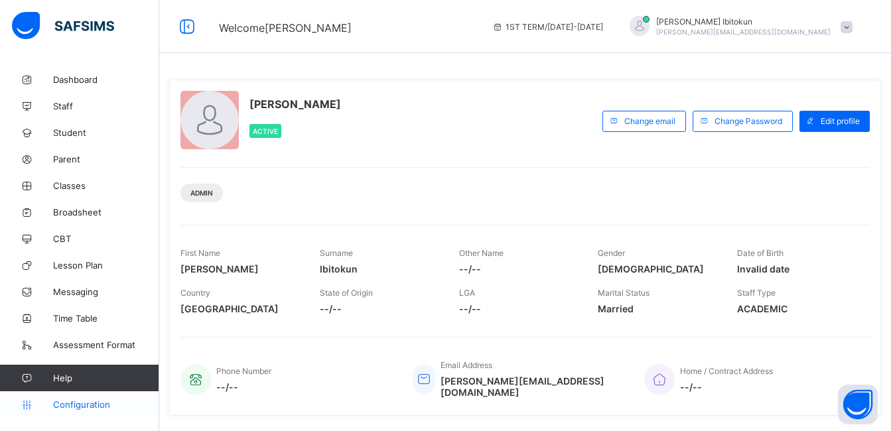
click at [94, 399] on link "Configuration" at bounding box center [79, 404] width 159 height 27
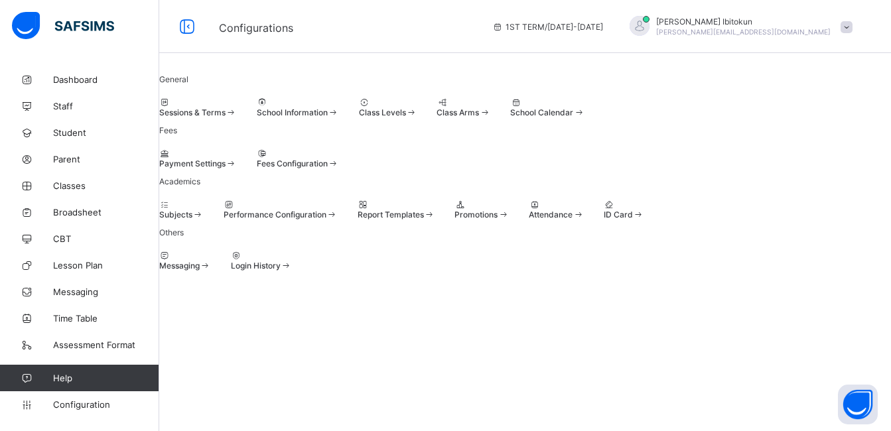
click at [326, 220] on span "Performance Configuration" at bounding box center [275, 215] width 103 height 10
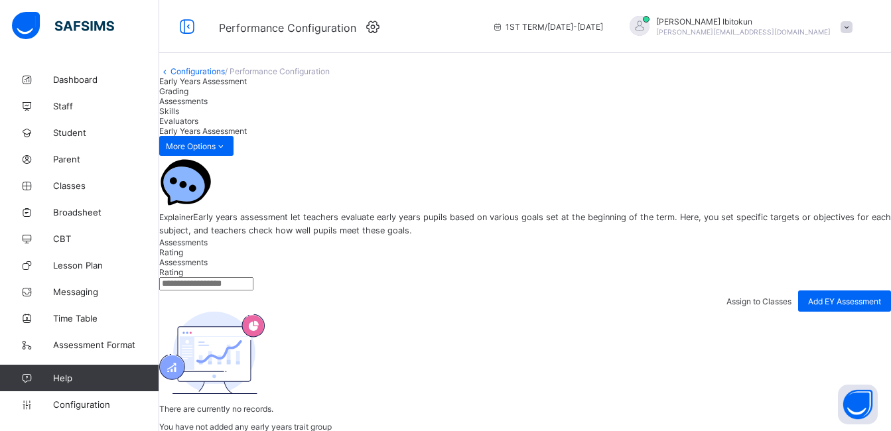
click at [208, 106] on span "Assessments" at bounding box center [183, 101] width 48 height 10
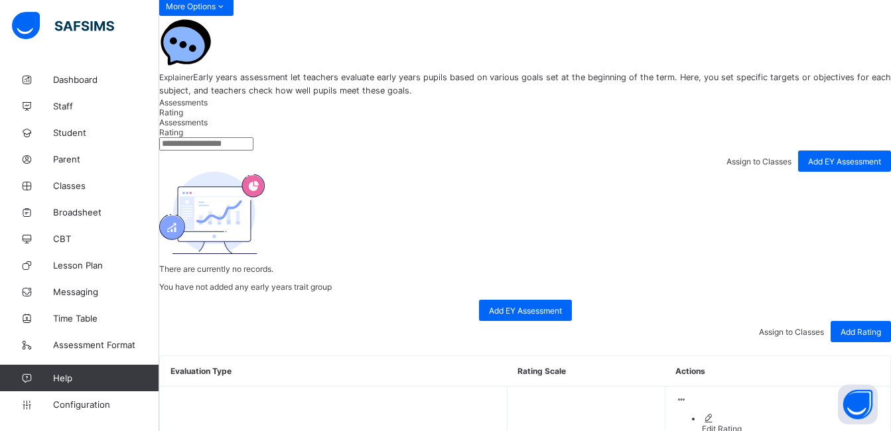
scroll to position [186, 0]
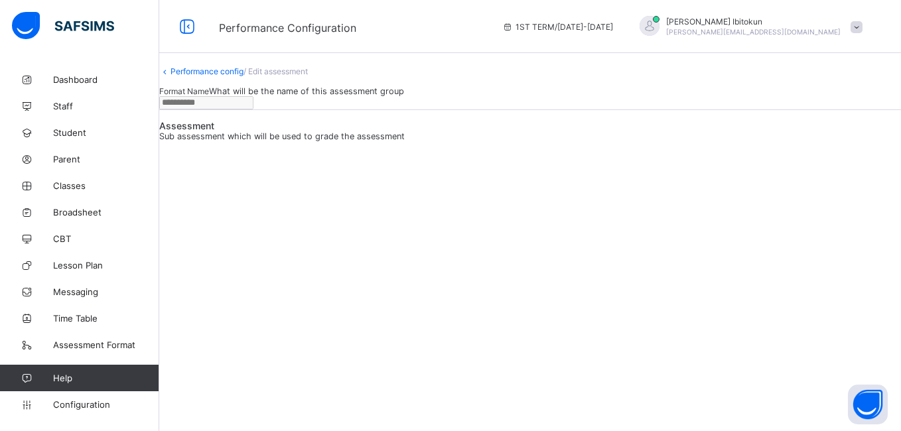
type input "**********"
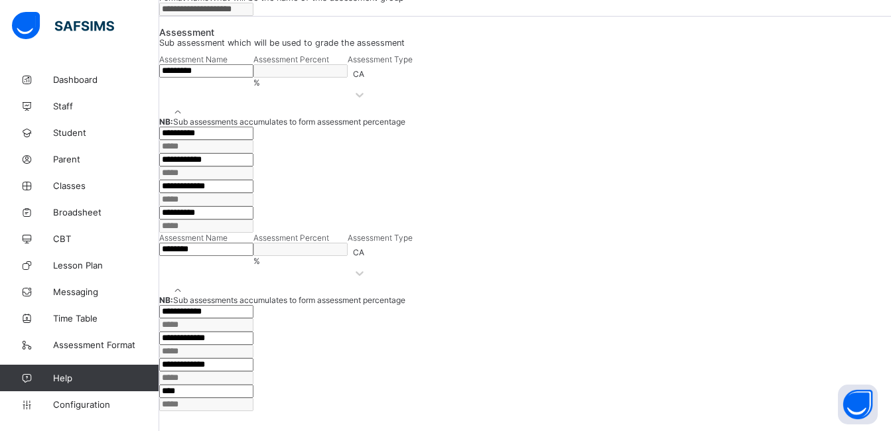
scroll to position [159, 0]
